Goal: Task Accomplishment & Management: Manage account settings

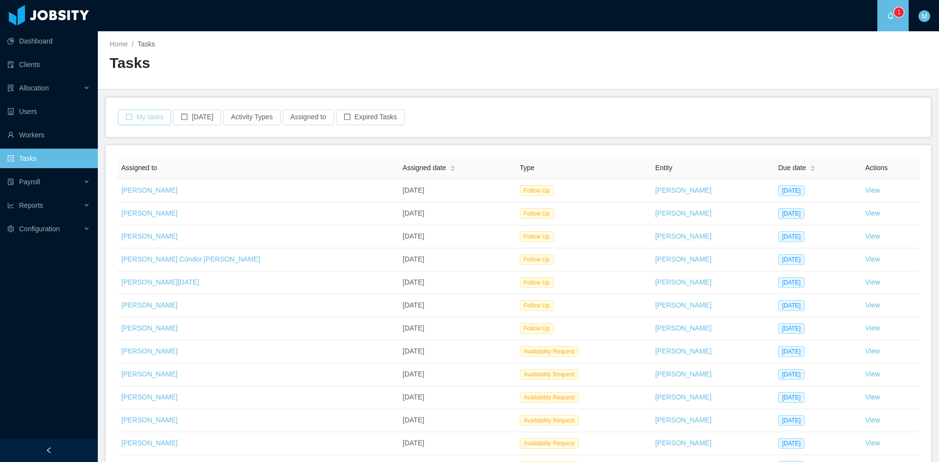
click at [153, 116] on button "My tasks" at bounding box center [144, 118] width 53 height 16
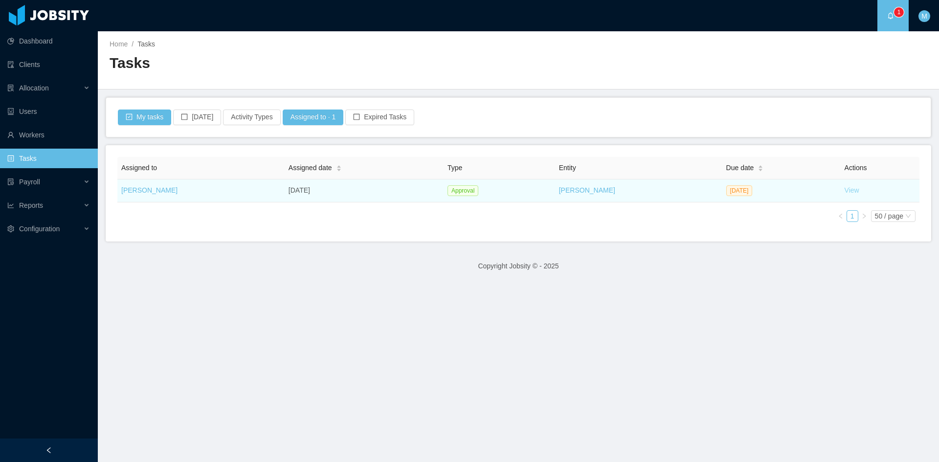
click at [845, 188] on link "View" at bounding box center [852, 190] width 15 height 8
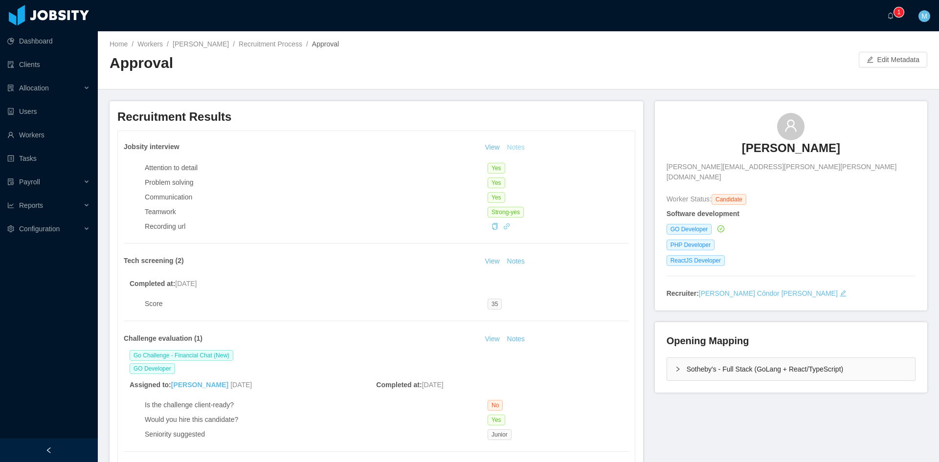
click at [510, 144] on button "Notes" at bounding box center [516, 148] width 26 height 12
click at [511, 340] on button "Notes" at bounding box center [516, 340] width 26 height 12
click at [671, 358] on div "Sotheby's - Full Stack (GoLang + React/TypeScript)" at bounding box center [791, 369] width 248 height 23
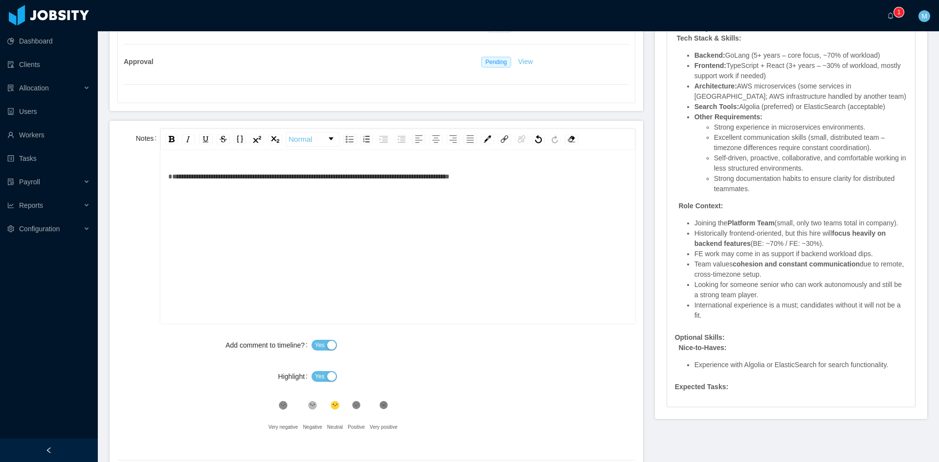
scroll to position [489, 0]
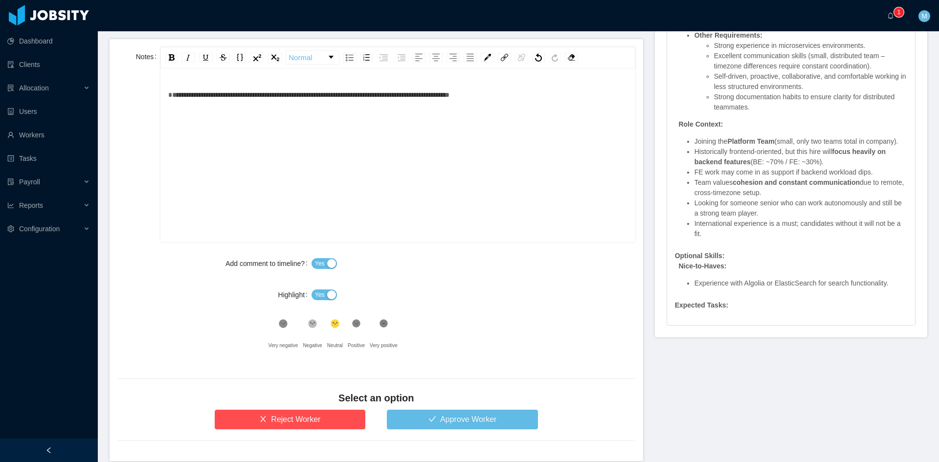
click at [331, 292] on button "Yes" at bounding box center [324, 295] width 25 height 11
click at [310, 325] on icon at bounding box center [313, 324] width 8 height 8
click at [443, 420] on button "Approve Worker" at bounding box center [462, 420] width 151 height 20
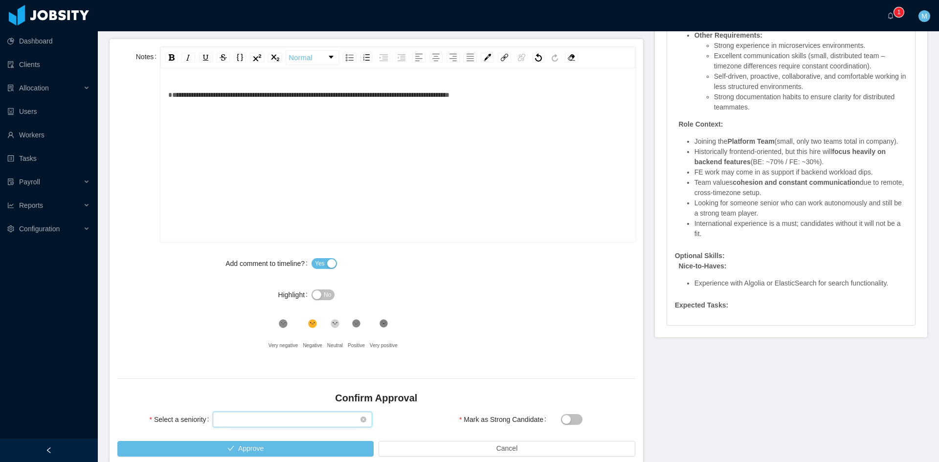
click at [288, 417] on div "Select seniority" at bounding box center [289, 419] width 141 height 15
click at [240, 338] on li "Junior" at bounding box center [291, 337] width 158 height 16
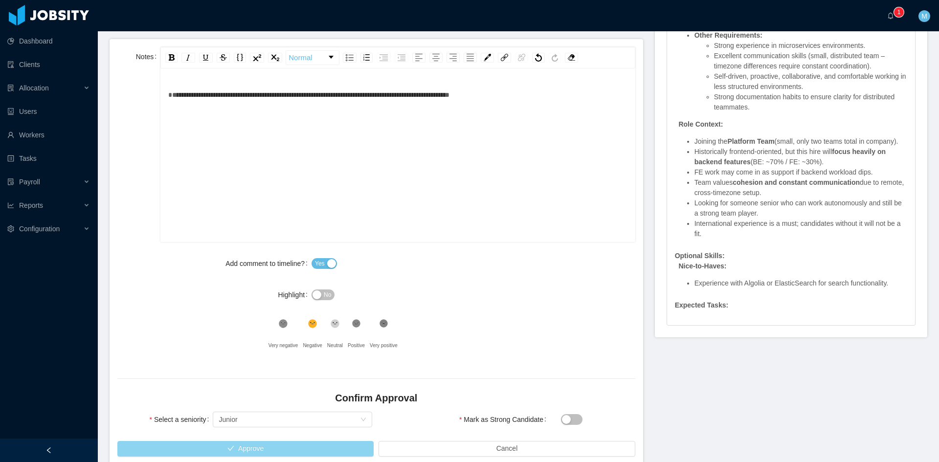
click at [319, 445] on button "Approve" at bounding box center [245, 449] width 256 height 16
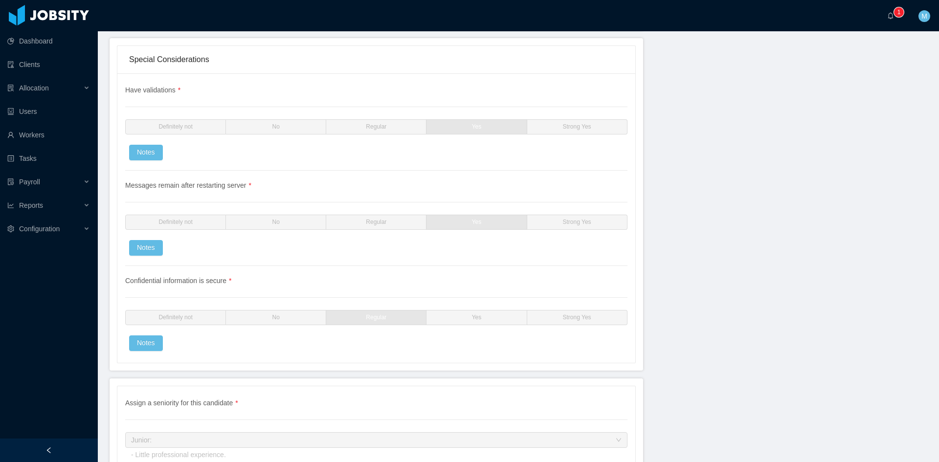
scroll to position [2889, 0]
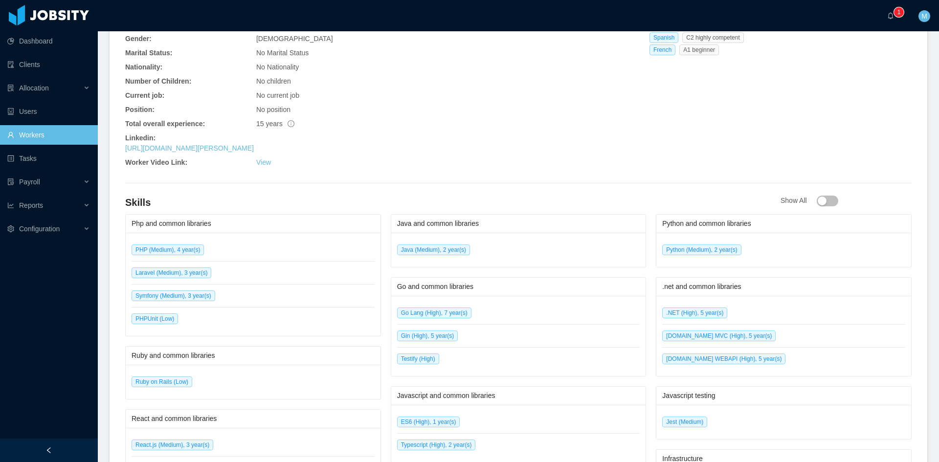
scroll to position [489, 0]
